Goal: Find specific page/section: Find specific page/section

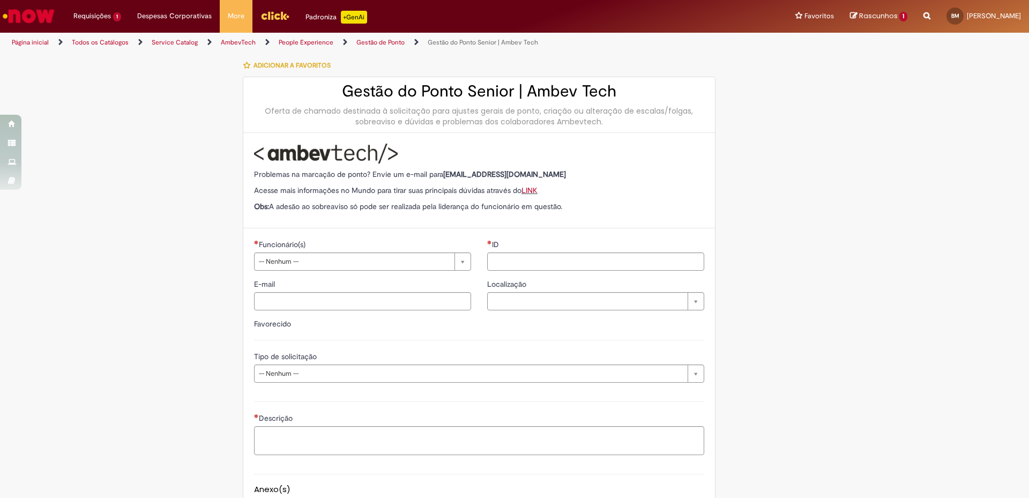
click at [235, 41] on link "AmbevTech" at bounding box center [238, 42] width 35 height 9
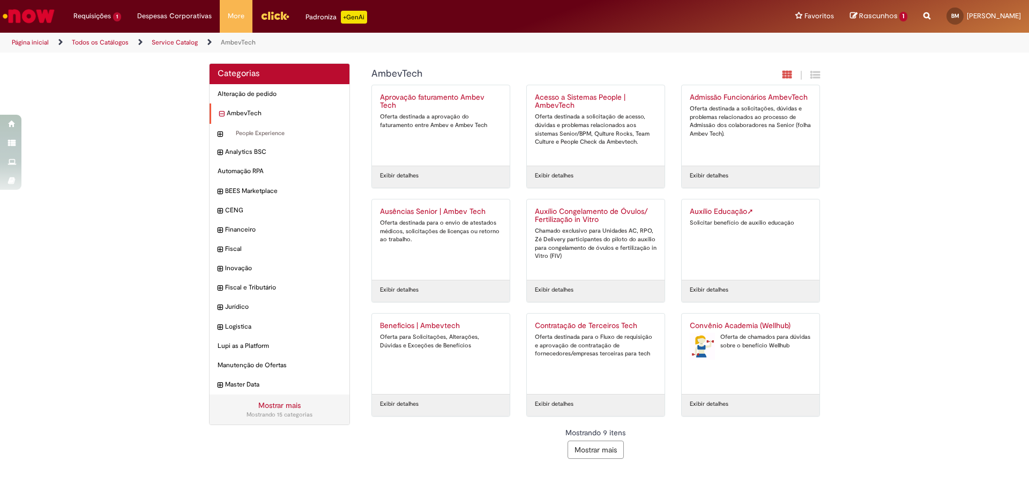
click at [221, 116] on icon "recolher categoria AmbevTech" at bounding box center [221, 114] width 5 height 11
click at [221, 116] on icon "expandir categoria AmbevTech" at bounding box center [221, 114] width 5 height 11
click at [150, 177] on div "Categorias Alteração de pedido Itens AmbevTech Itens People Experience Itens An…" at bounding box center [514, 266] width 1029 height 407
click at [167, 40] on link "Service Catalog" at bounding box center [175, 42] width 46 height 9
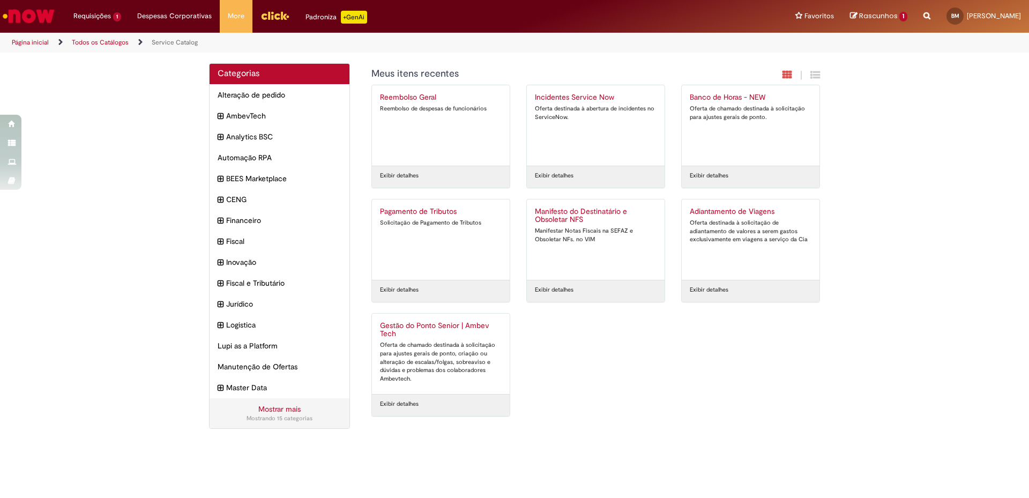
click at [745, 391] on div "Reembolso Geral Reembolso de despesas de funcionários Exibir detalhes Incidente…" at bounding box center [595, 256] width 465 height 342
click at [744, 385] on div "Reembolso Geral Reembolso de despesas de funcionários Exibir detalhes Incidente…" at bounding box center [595, 256] width 465 height 342
click at [222, 116] on icon "expandir categoria AmbevTech" at bounding box center [222, 116] width 6 height 12
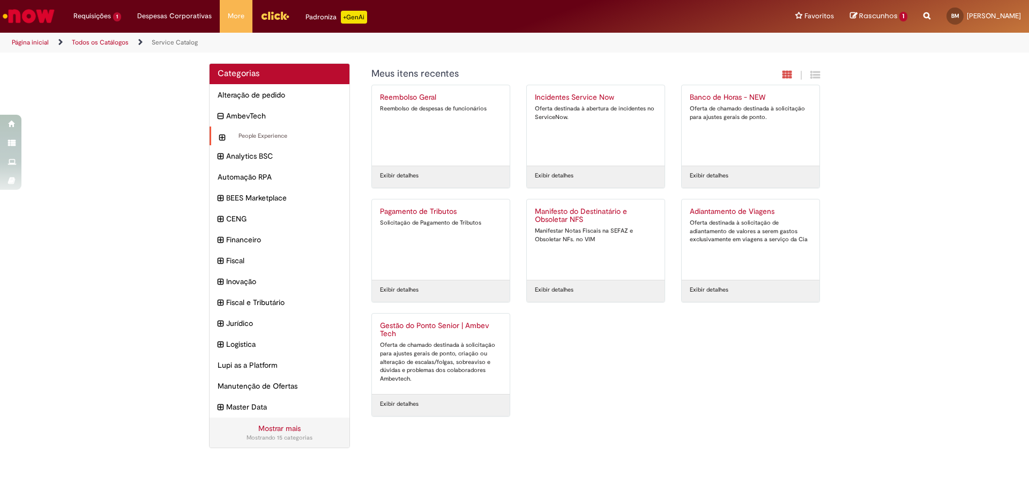
click at [221, 139] on icon "expandir categoria People Experience" at bounding box center [222, 138] width 6 height 12
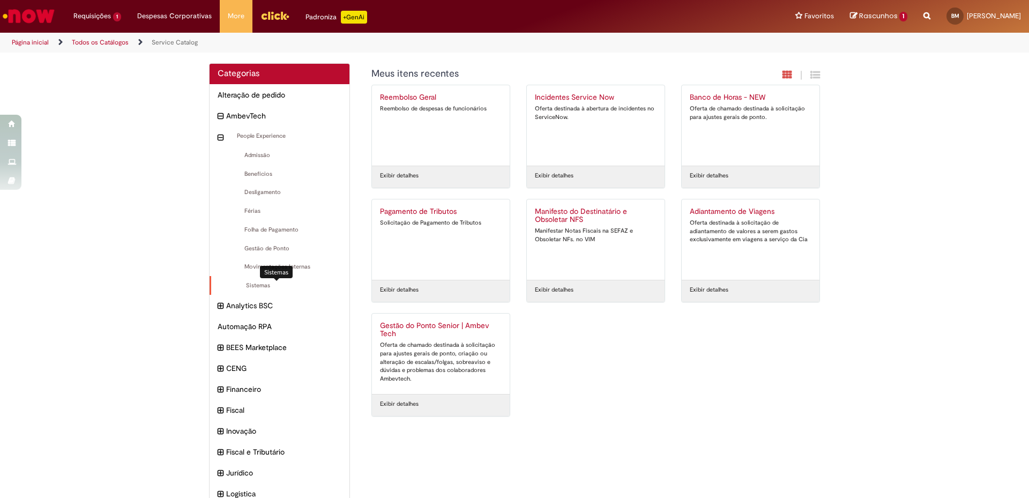
click at [261, 287] on span "Sistemas Itens" at bounding box center [280, 285] width 122 height 9
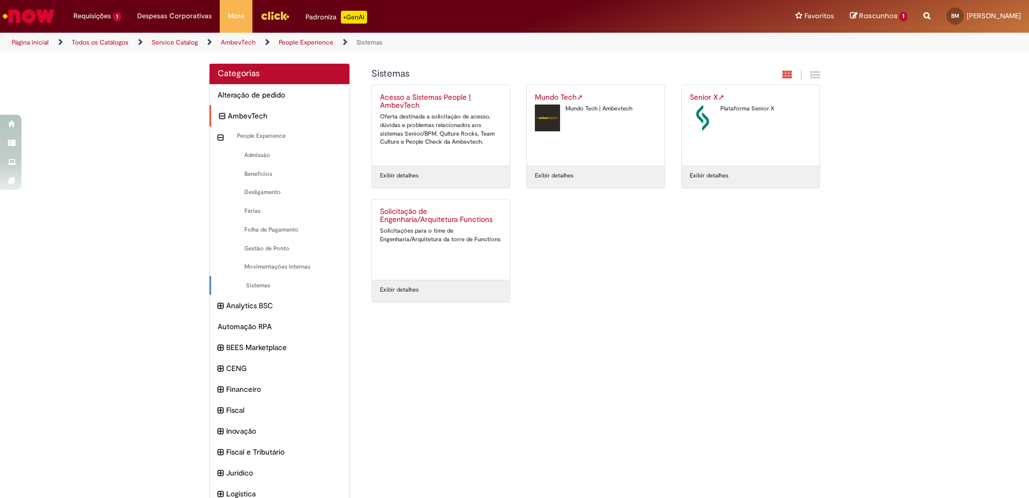
click at [219, 115] on icon "recolher categoria AmbevTech" at bounding box center [222, 116] width 6 height 12
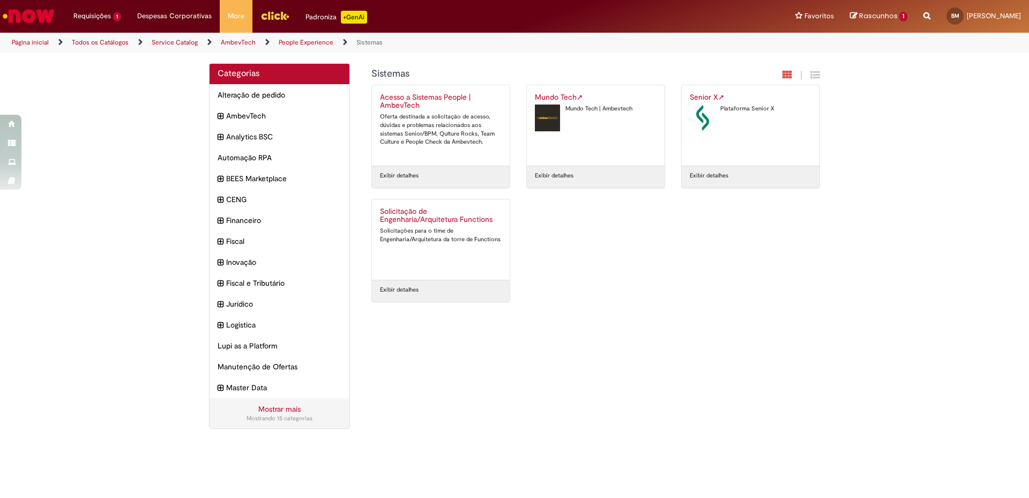
click at [548, 371] on div "Categorias Alteração de pedido Itens AmbevTech Itens Analytics BSC Itens Automa…" at bounding box center [514, 251] width 627 height 376
click at [34, 44] on link "Página inicial" at bounding box center [30, 42] width 37 height 9
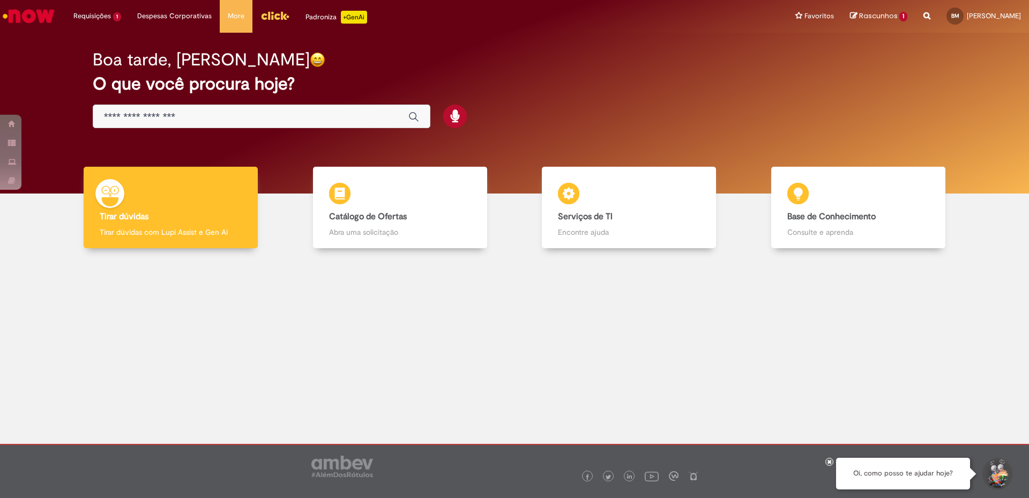
click at [483, 376] on div at bounding box center [514, 340] width 1013 height 169
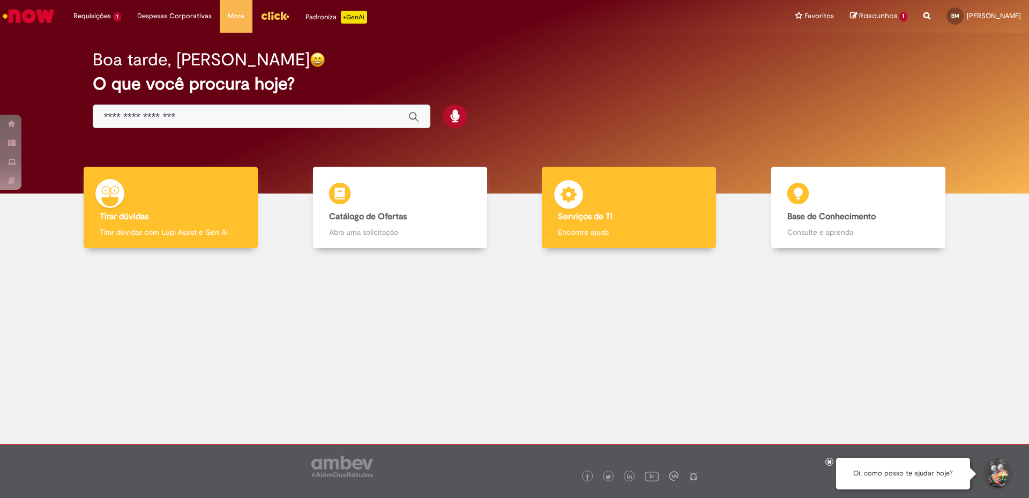
click at [594, 217] on b "Serviços de TI" at bounding box center [585, 216] width 55 height 11
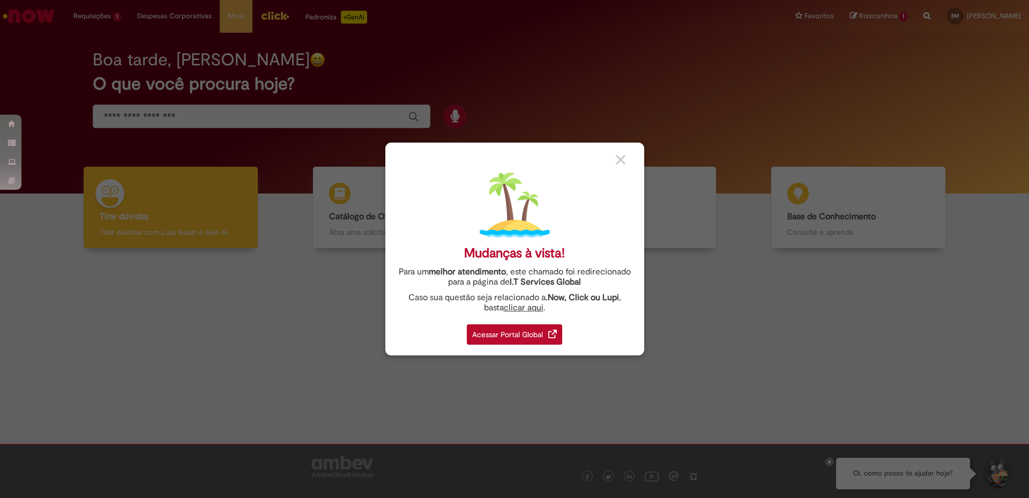
click at [508, 338] on div "Acessar Portal Global" at bounding box center [514, 334] width 95 height 20
